Goal: Task Accomplishment & Management: Manage account settings

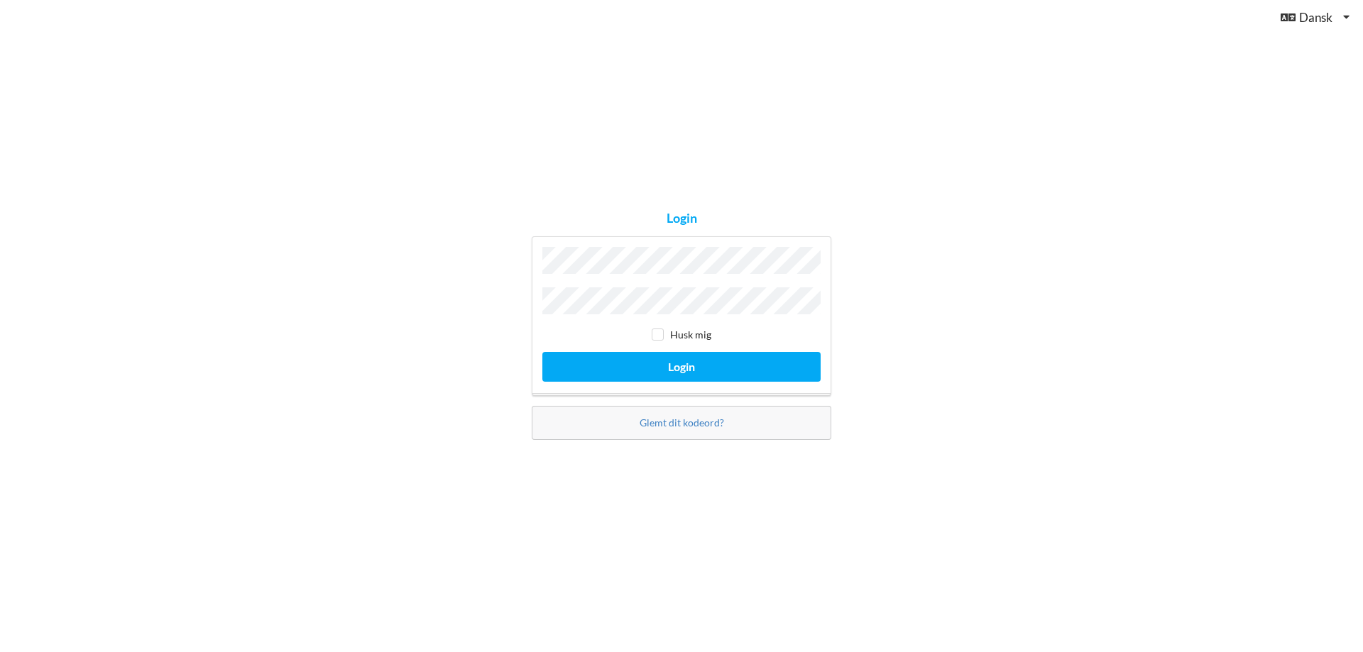
click at [542, 352] on button "Login" at bounding box center [681, 366] width 278 height 29
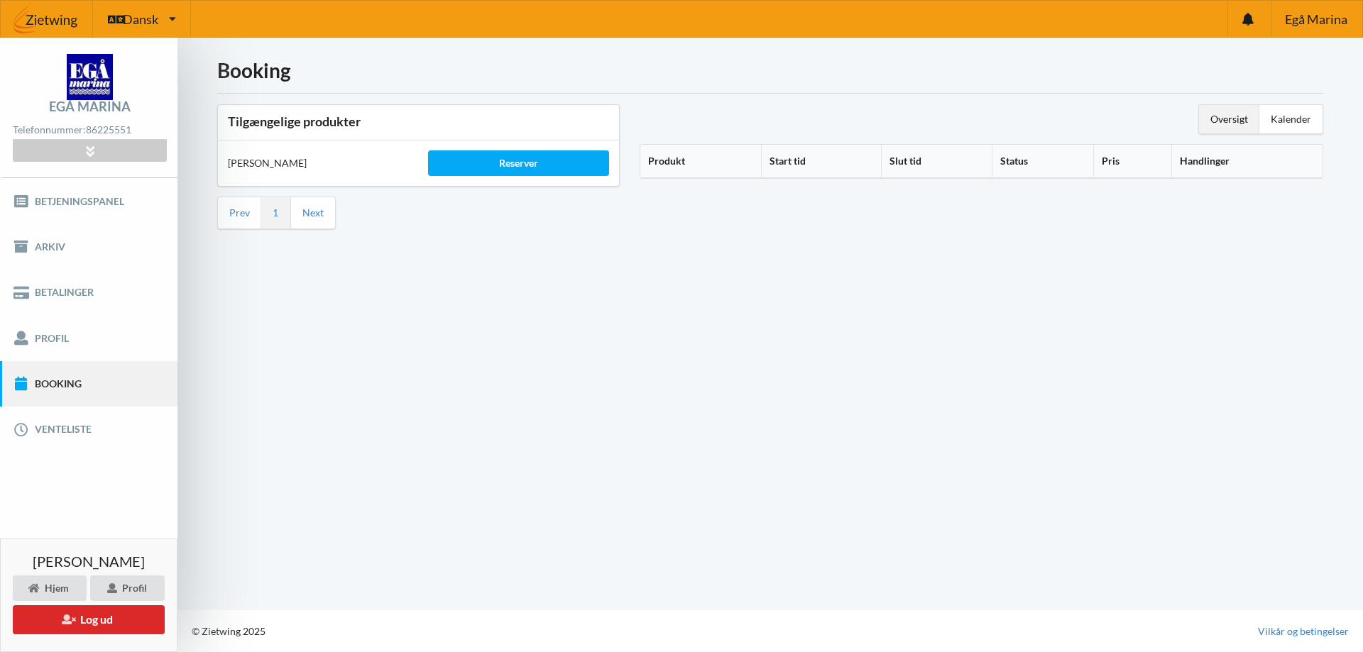
click at [69, 385] on link "Booking" at bounding box center [88, 383] width 177 height 45
click at [512, 163] on div "Reserver" at bounding box center [518, 163] width 180 height 26
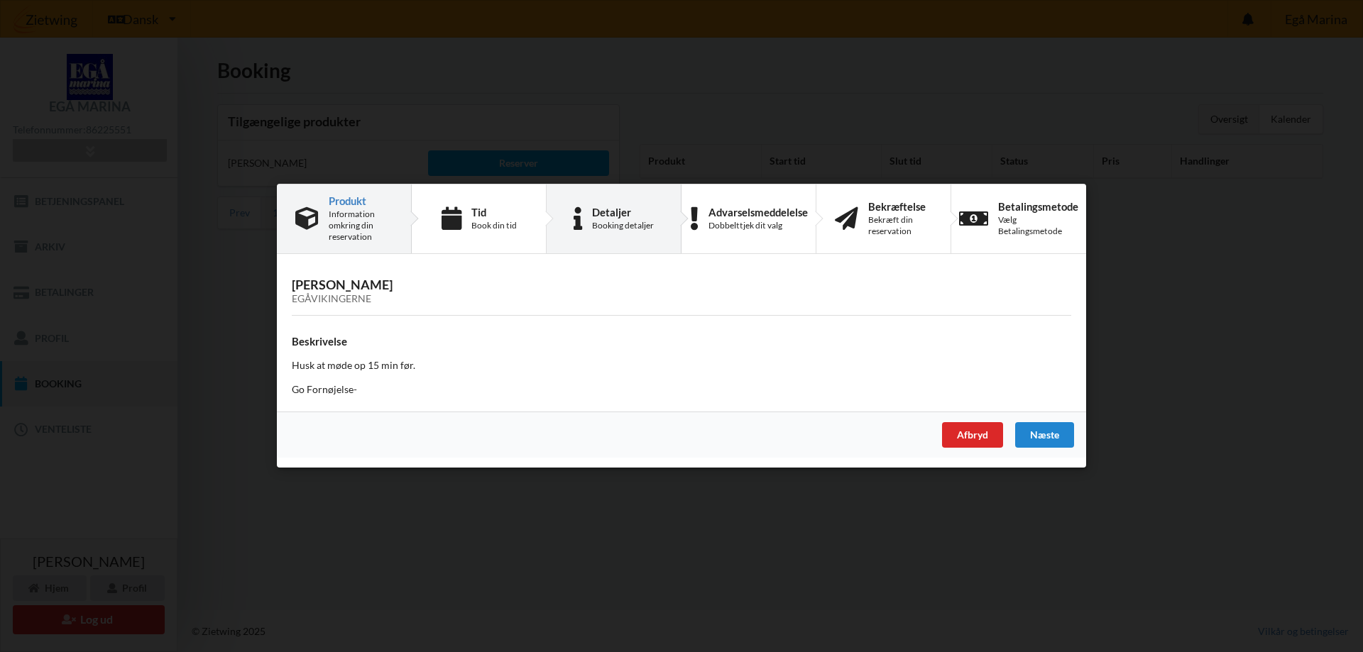
click at [613, 217] on div "Detaljer" at bounding box center [623, 212] width 62 height 11
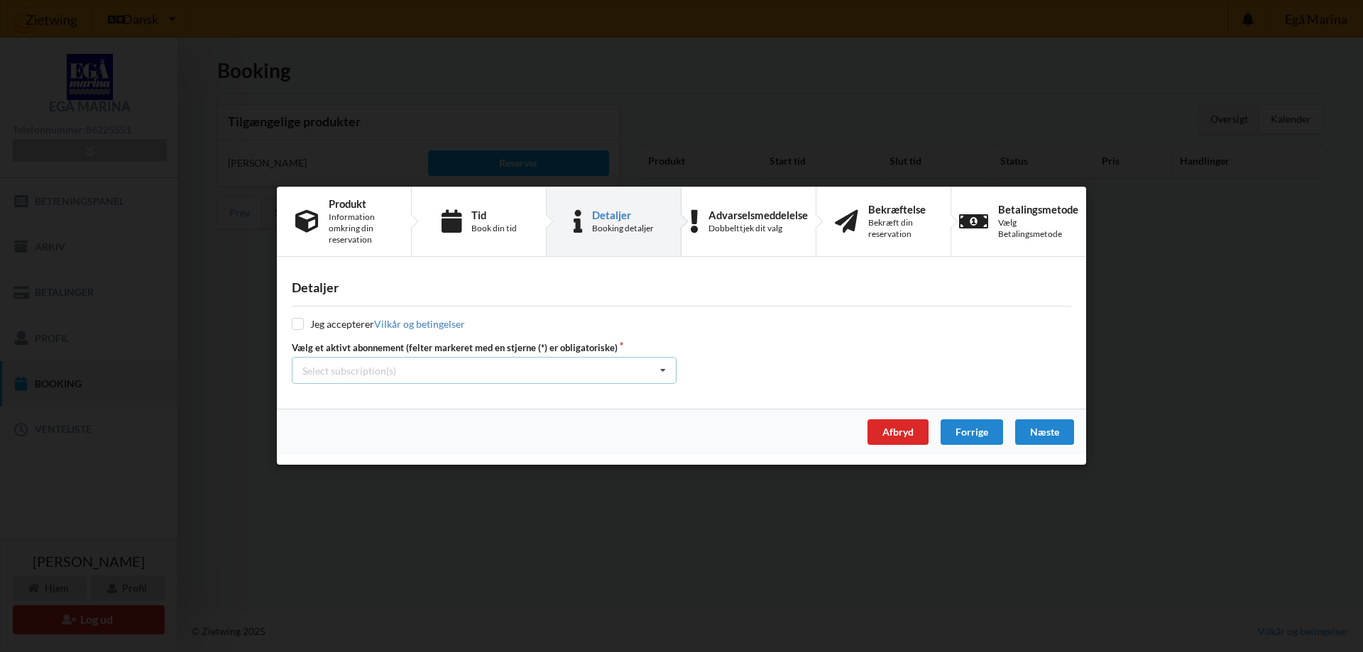
click at [666, 373] on icon at bounding box center [662, 371] width 21 height 26
click at [898, 436] on div "Afbryd" at bounding box center [897, 433] width 61 height 26
